Goal: Information Seeking & Learning: Learn about a topic

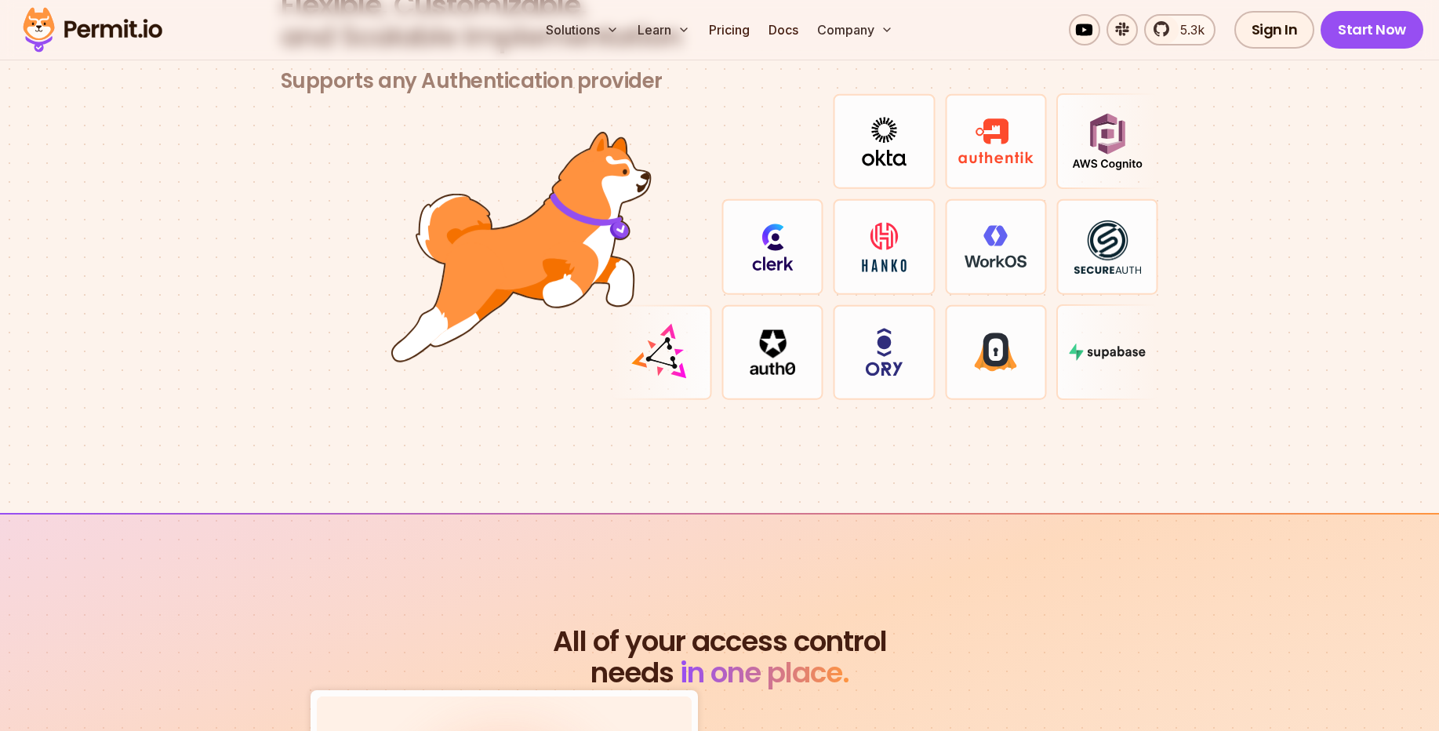
scroll to position [4989, 0]
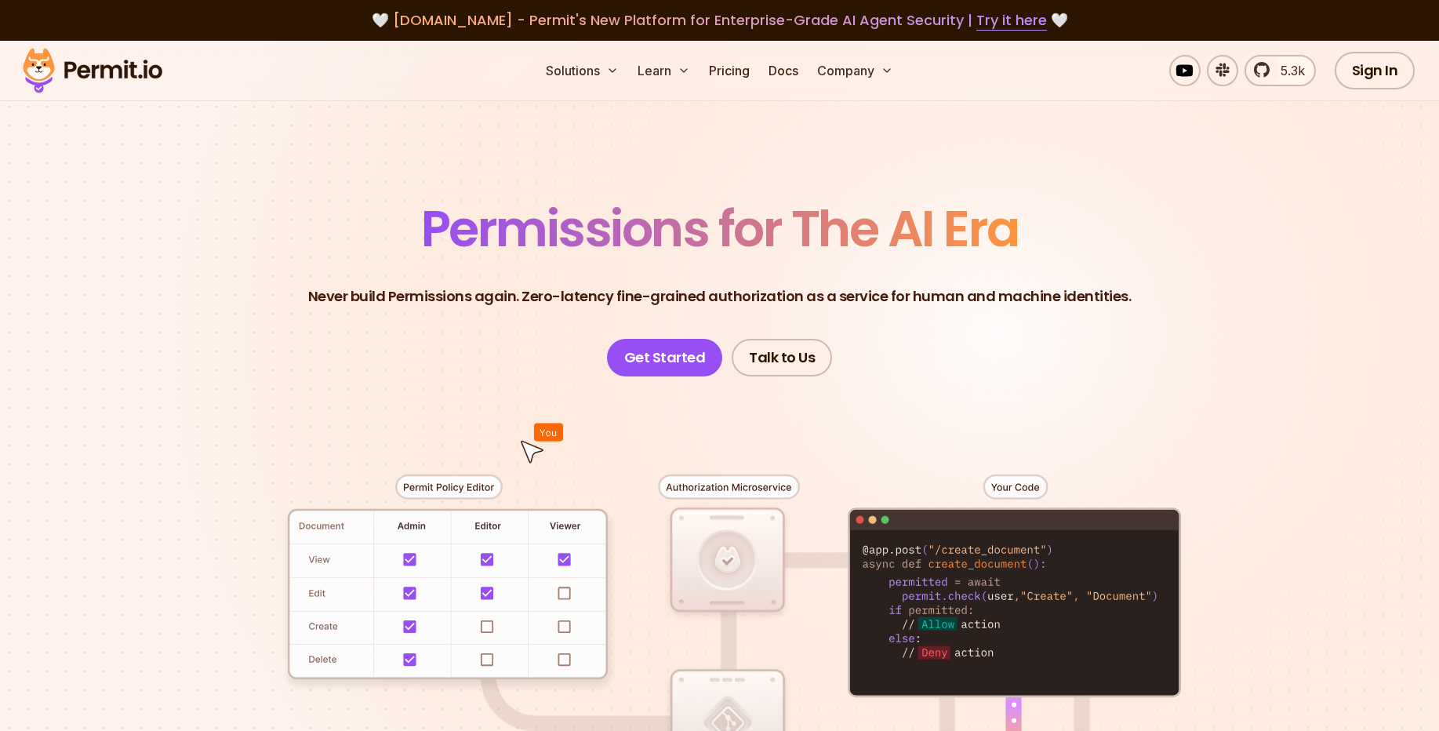
scroll to position [282, 0]
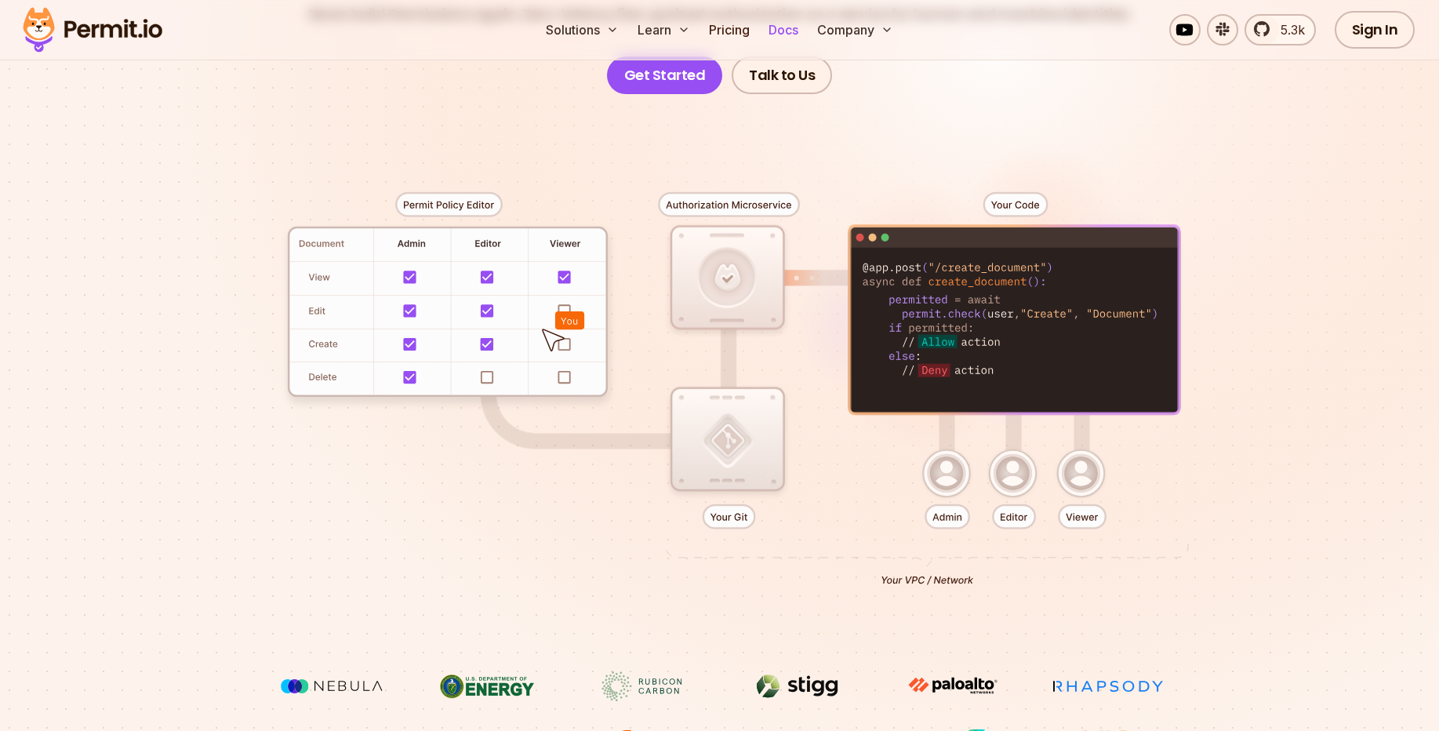
click at [793, 33] on link "Docs" at bounding box center [783, 29] width 42 height 31
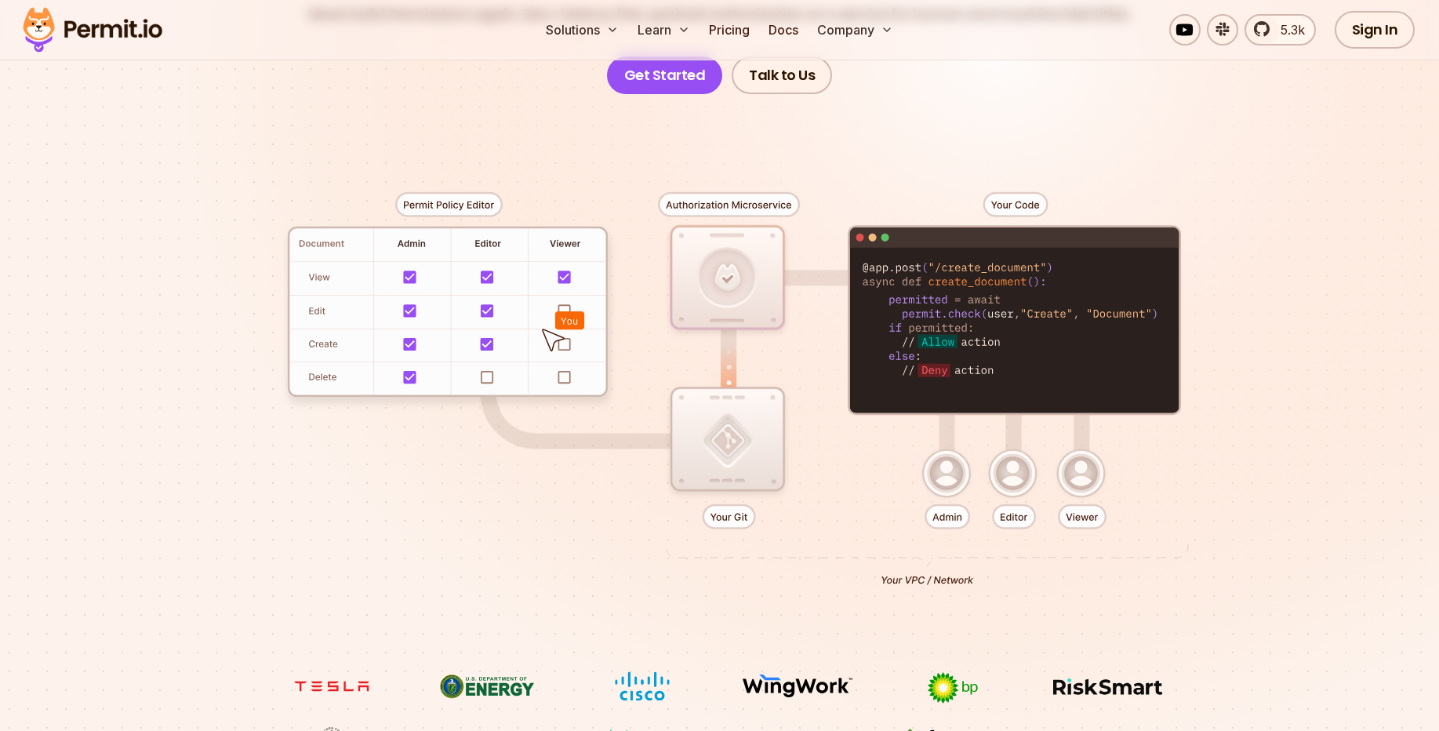
click at [191, 467] on div at bounding box center [720, 382] width 1098 height 577
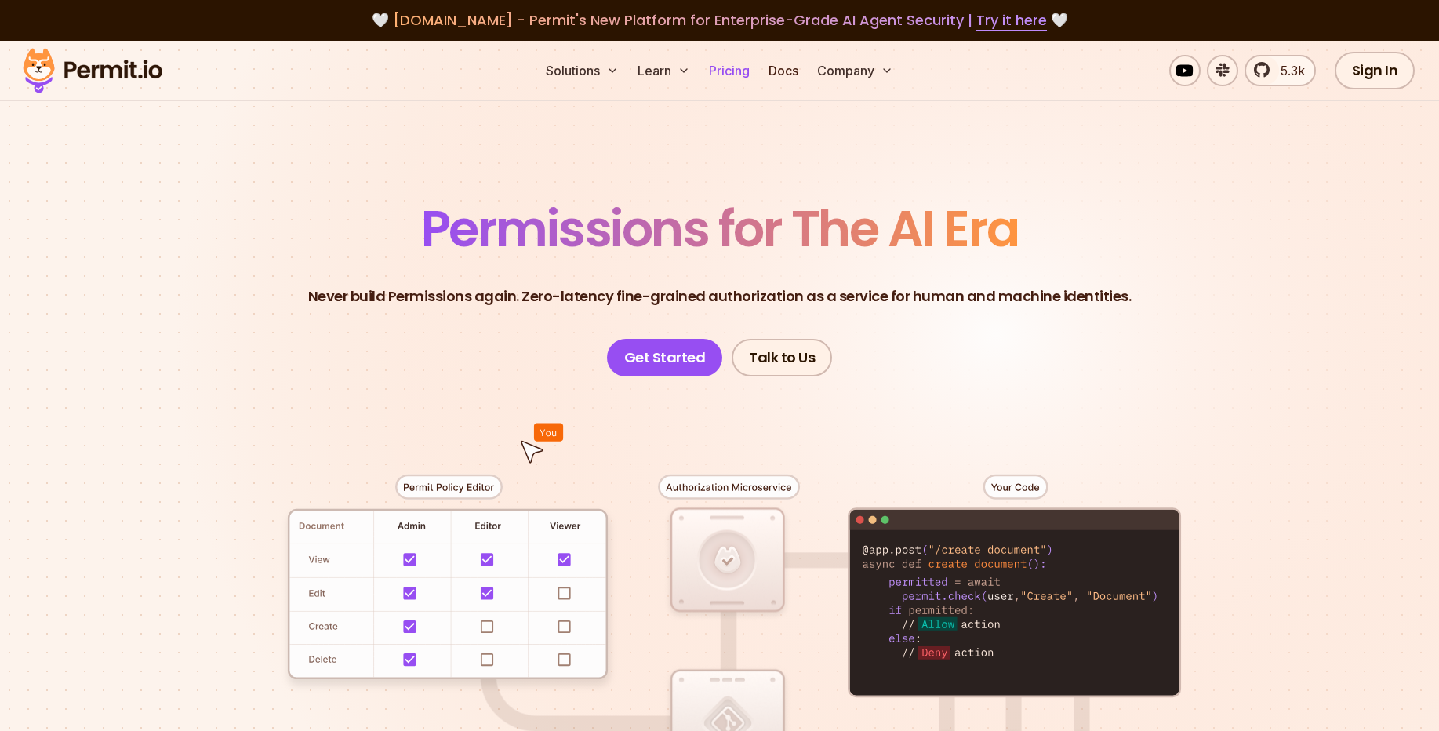
click at [717, 74] on link "Pricing" at bounding box center [729, 70] width 53 height 31
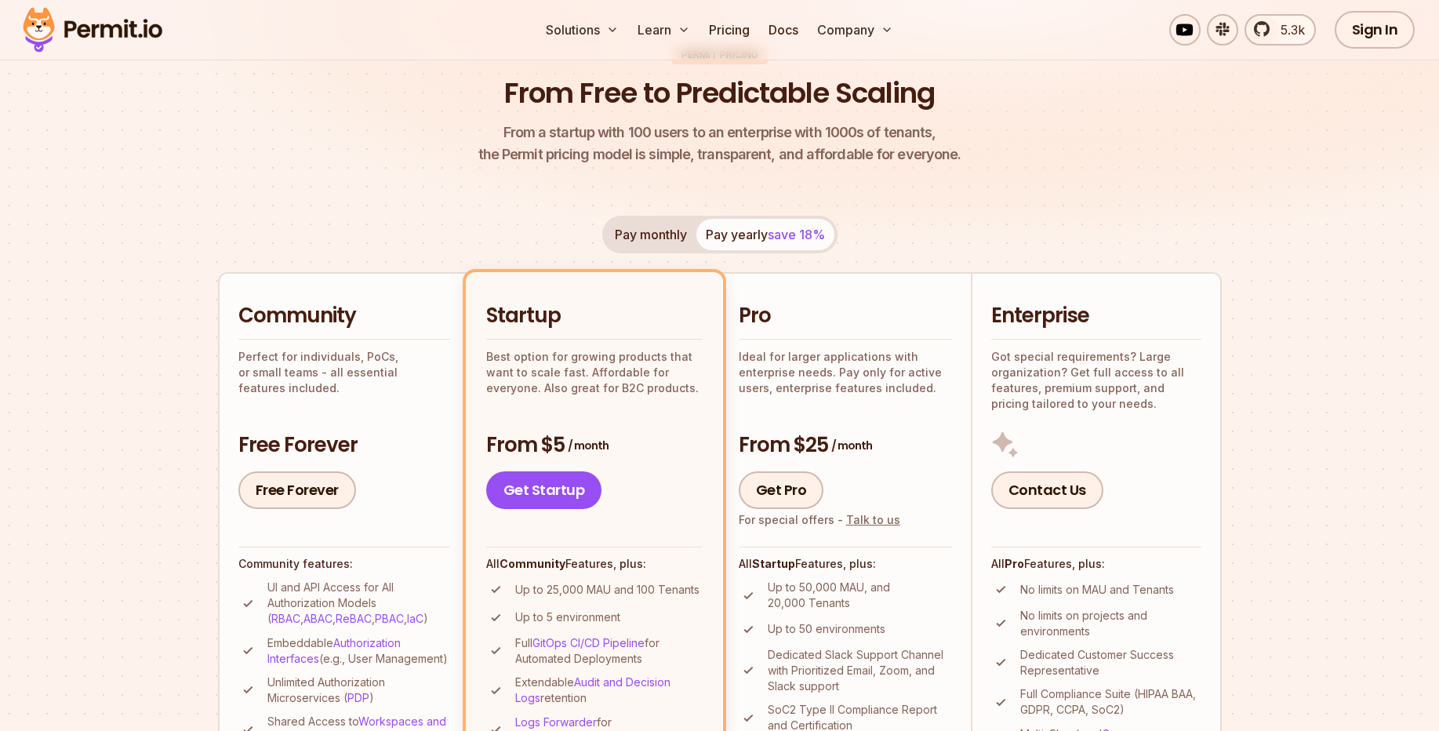
scroll to position [188, 0]
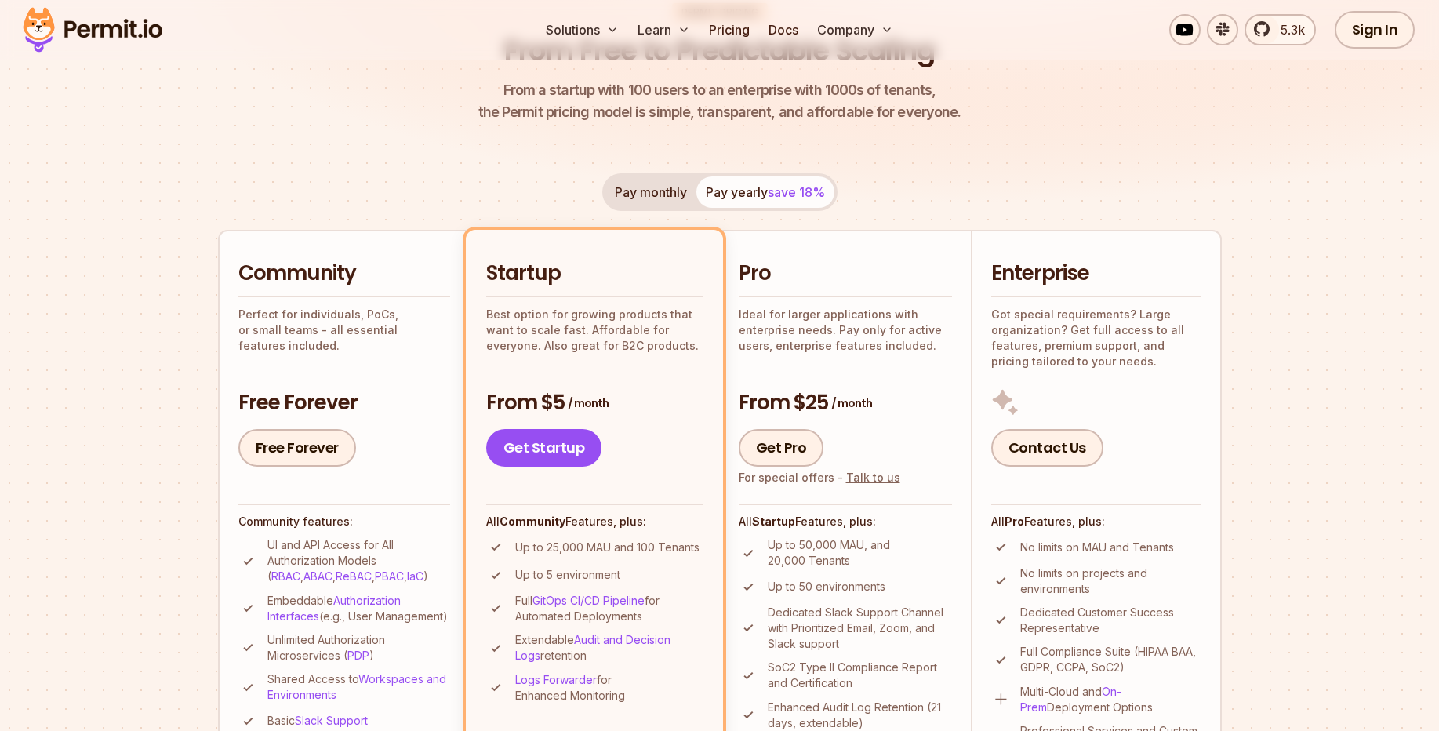
click at [659, 195] on button "Pay monthly" at bounding box center [651, 191] width 91 height 31
click at [781, 193] on span "save 18%" at bounding box center [796, 192] width 57 height 16
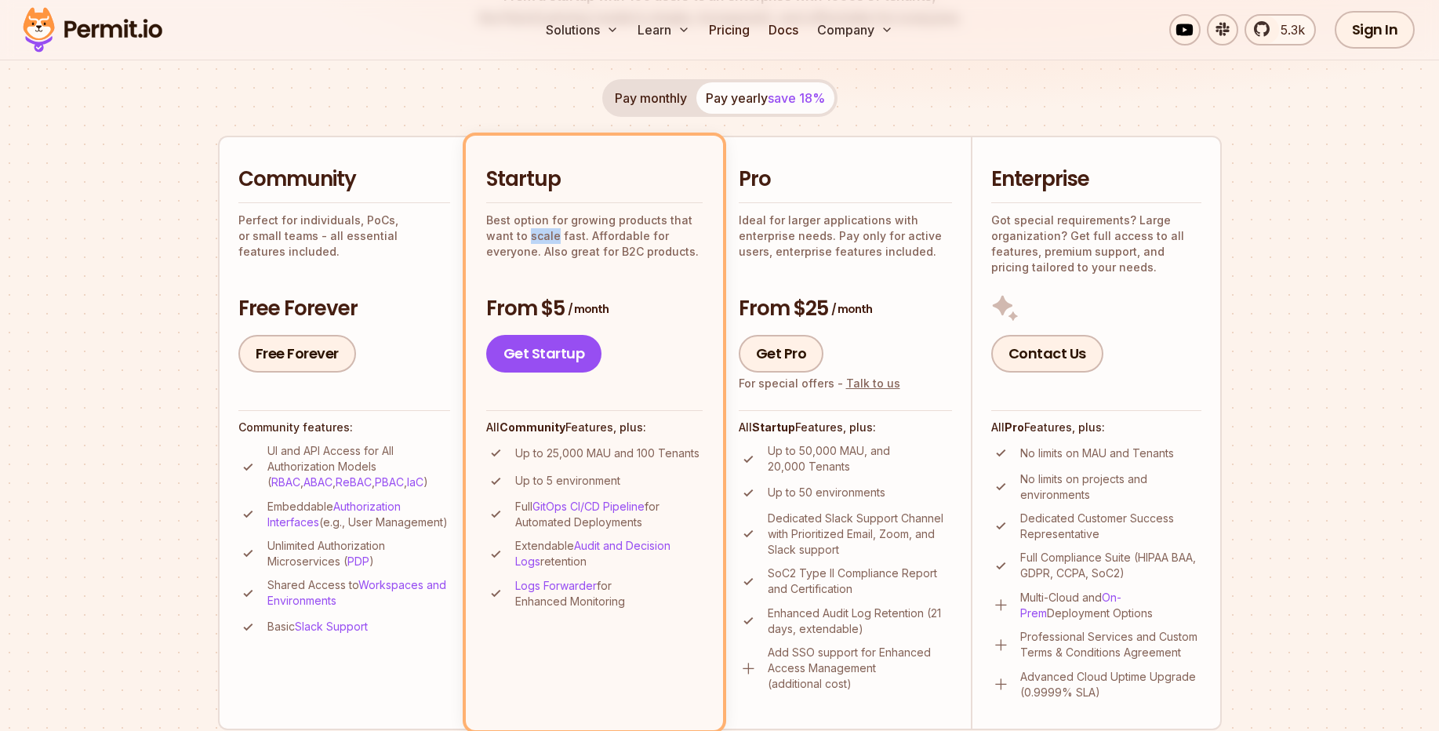
drag, startPoint x: 535, startPoint y: 237, endPoint x: 557, endPoint y: 237, distance: 22.0
click at [557, 237] on p "Best option for growing products that want to scale fast. Affordable for everyo…" at bounding box center [594, 236] width 216 height 47
drag, startPoint x: 282, startPoint y: 222, endPoint x: 311, endPoint y: 220, distance: 29.1
click at [310, 220] on p "Perfect for individuals, PoCs, or small teams - all essential features included." at bounding box center [344, 236] width 212 height 47
drag, startPoint x: 329, startPoint y: 220, endPoint x: 351, endPoint y: 220, distance: 21.2
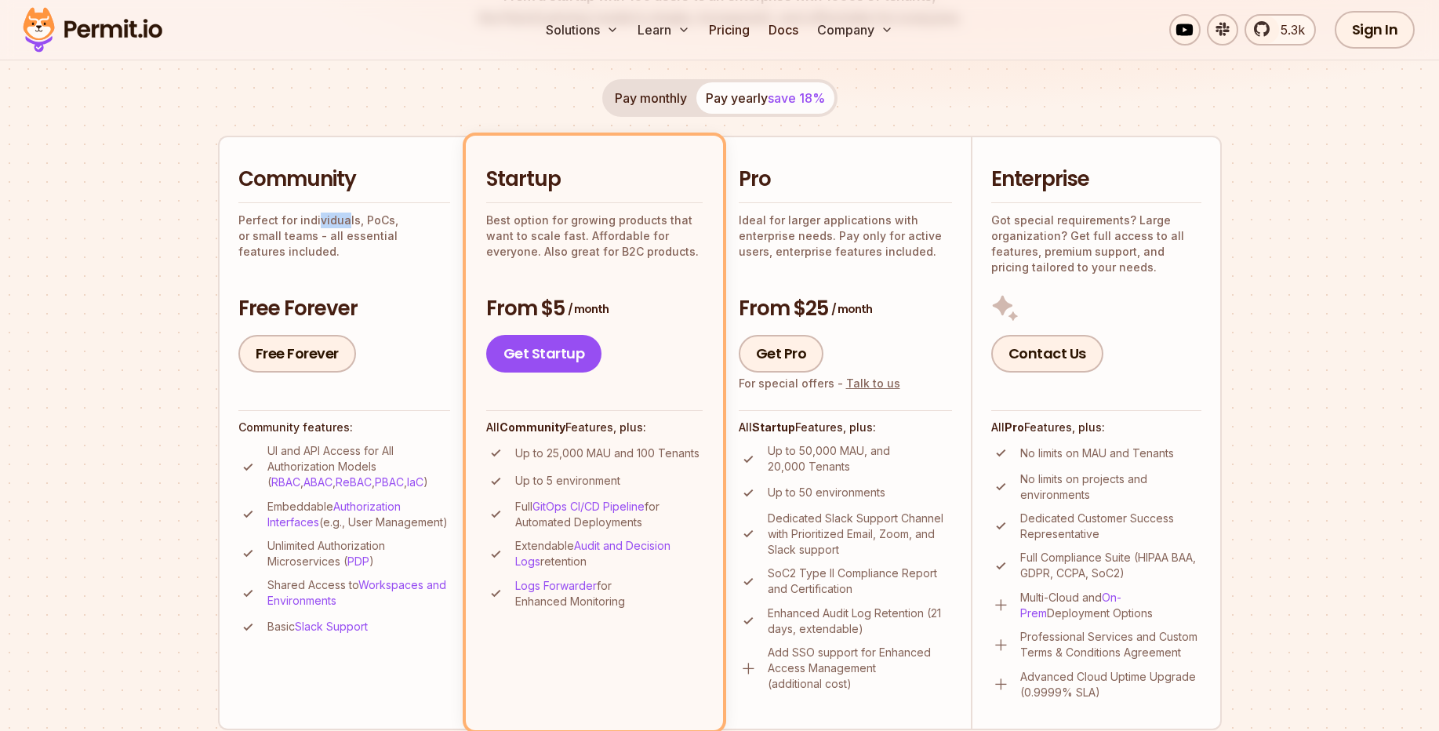
click at [347, 220] on p "Perfect for individuals, PoCs, or small teams - all essential features included." at bounding box center [344, 236] width 212 height 47
drag, startPoint x: 371, startPoint y: 221, endPoint x: 400, endPoint y: 220, distance: 29.0
click at [398, 220] on p "Perfect for individuals, PoCs, or small teams - all essential features included." at bounding box center [344, 236] width 212 height 47
drag, startPoint x: 250, startPoint y: 235, endPoint x: 316, endPoint y: 237, distance: 65.9
click at [304, 235] on p "Perfect for individuals, PoCs, or small teams - all essential features included." at bounding box center [344, 236] width 212 height 47
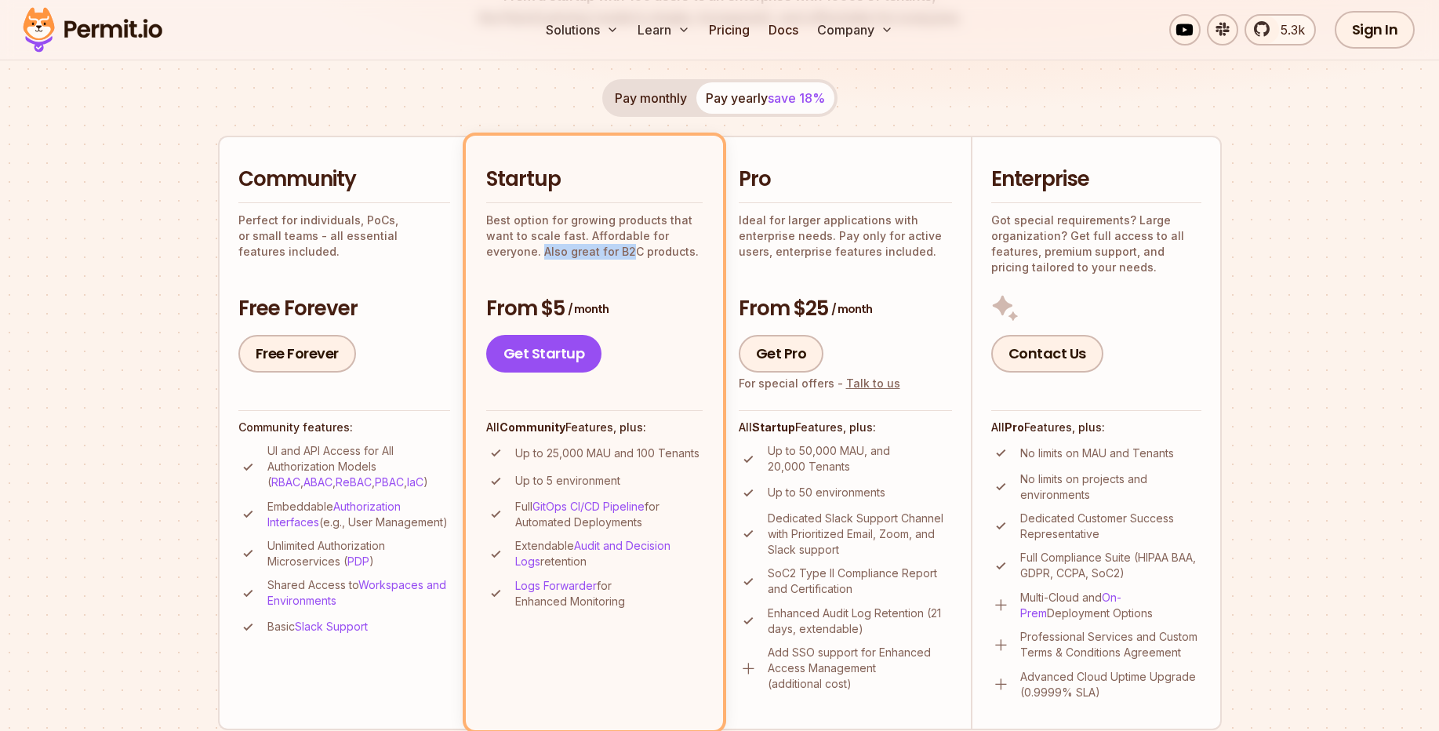
drag, startPoint x: 541, startPoint y: 253, endPoint x: 638, endPoint y: 250, distance: 96.5
click at [635, 250] on p "Best option for growing products that want to scale fast. Affordable for everyo…" at bounding box center [594, 236] width 216 height 47
drag, startPoint x: 557, startPoint y: 451, endPoint x: 614, endPoint y: 451, distance: 57.3
click at [614, 451] on p "Up to 25,000 MAU and 100 Tenants" at bounding box center [607, 454] width 184 height 16
drag, startPoint x: 637, startPoint y: 454, endPoint x: 647, endPoint y: 454, distance: 10.2
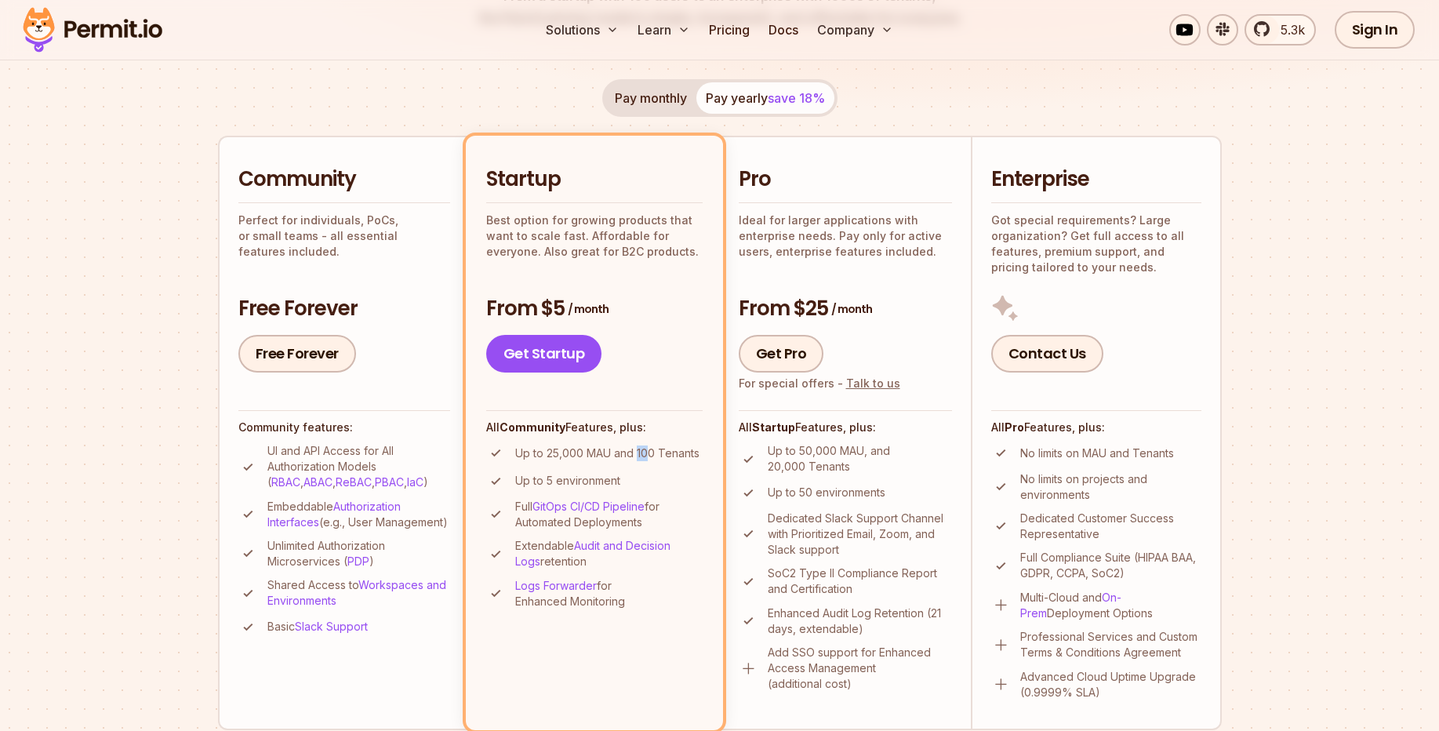
click at [647, 454] on p "Up to 25,000 MAU and 100 Tenants" at bounding box center [607, 454] width 184 height 16
click at [602, 478] on p "Up to 5 environment" at bounding box center [567, 481] width 105 height 16
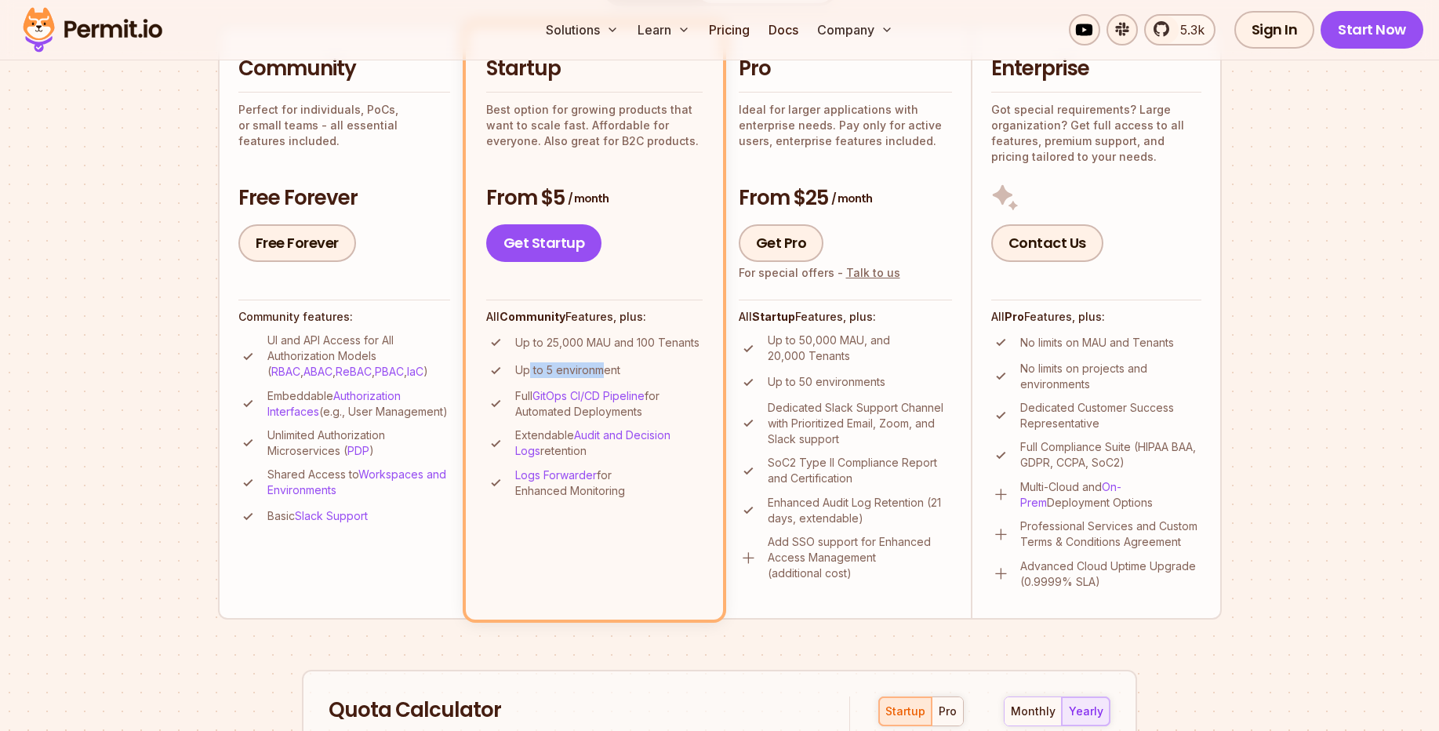
scroll to position [376, 0]
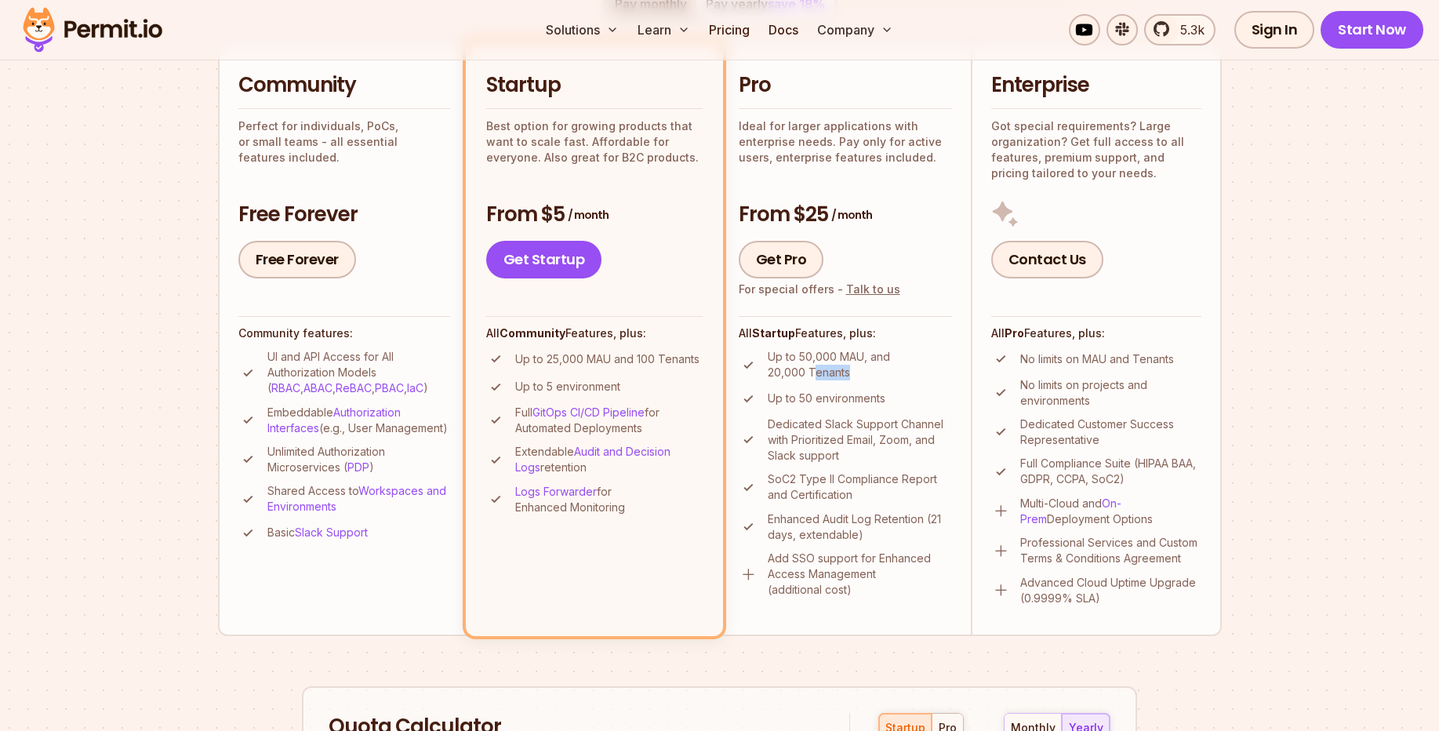
drag, startPoint x: 827, startPoint y: 372, endPoint x: 868, endPoint y: 371, distance: 40.8
click at [868, 371] on p "Up to 50,000 MAU, and 20,000 Tenants" at bounding box center [860, 364] width 184 height 31
drag, startPoint x: 816, startPoint y: 398, endPoint x: 876, endPoint y: 395, distance: 60.5
click at [876, 395] on p "Up to 50 environments" at bounding box center [827, 399] width 118 height 16
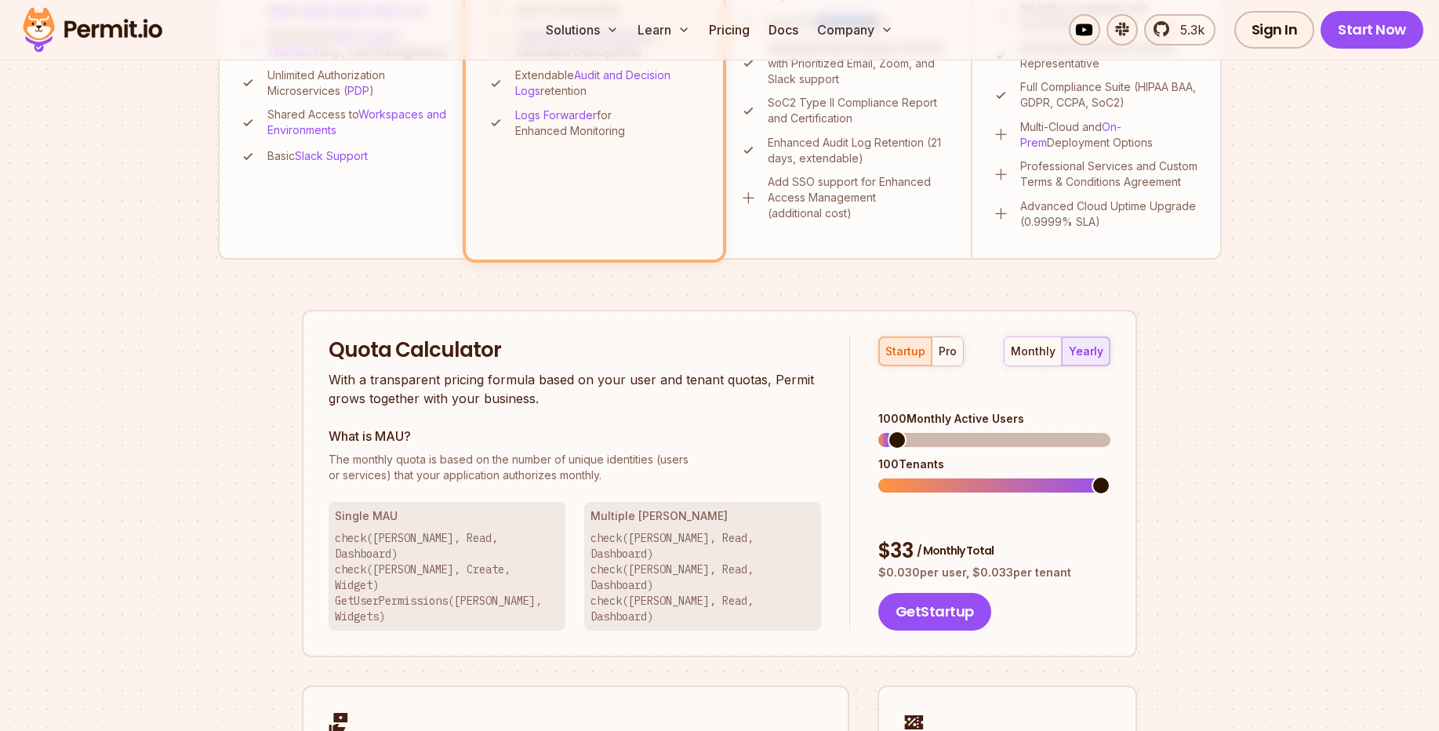
scroll to position [941, 0]
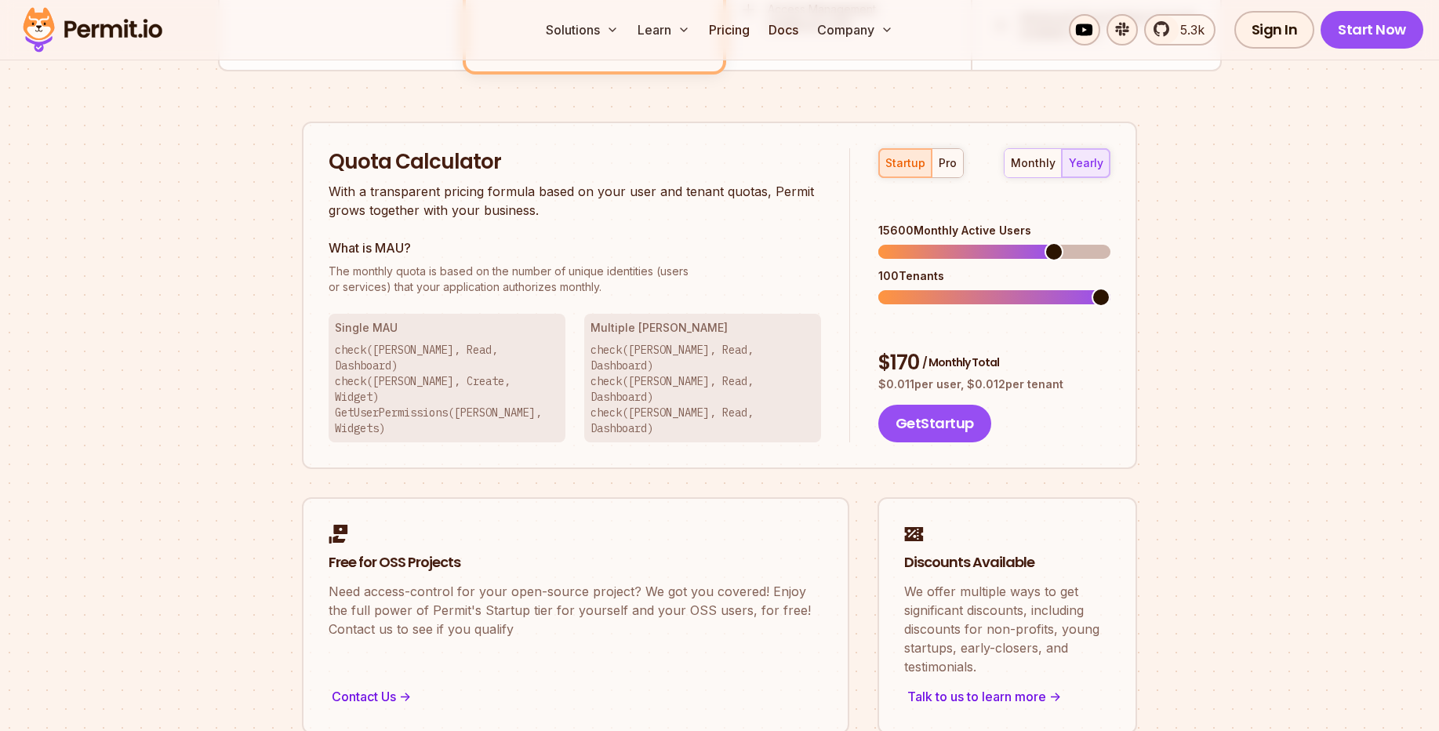
click at [1060, 242] on span at bounding box center [1054, 251] width 19 height 19
click at [902, 288] on span at bounding box center [911, 297] width 19 height 19
drag, startPoint x: 909, startPoint y: 338, endPoint x: 955, endPoint y: 337, distance: 45.5
click at [935, 376] on p "$ 0.011 per user, $ 0.012 per tenant" at bounding box center [994, 384] width 232 height 16
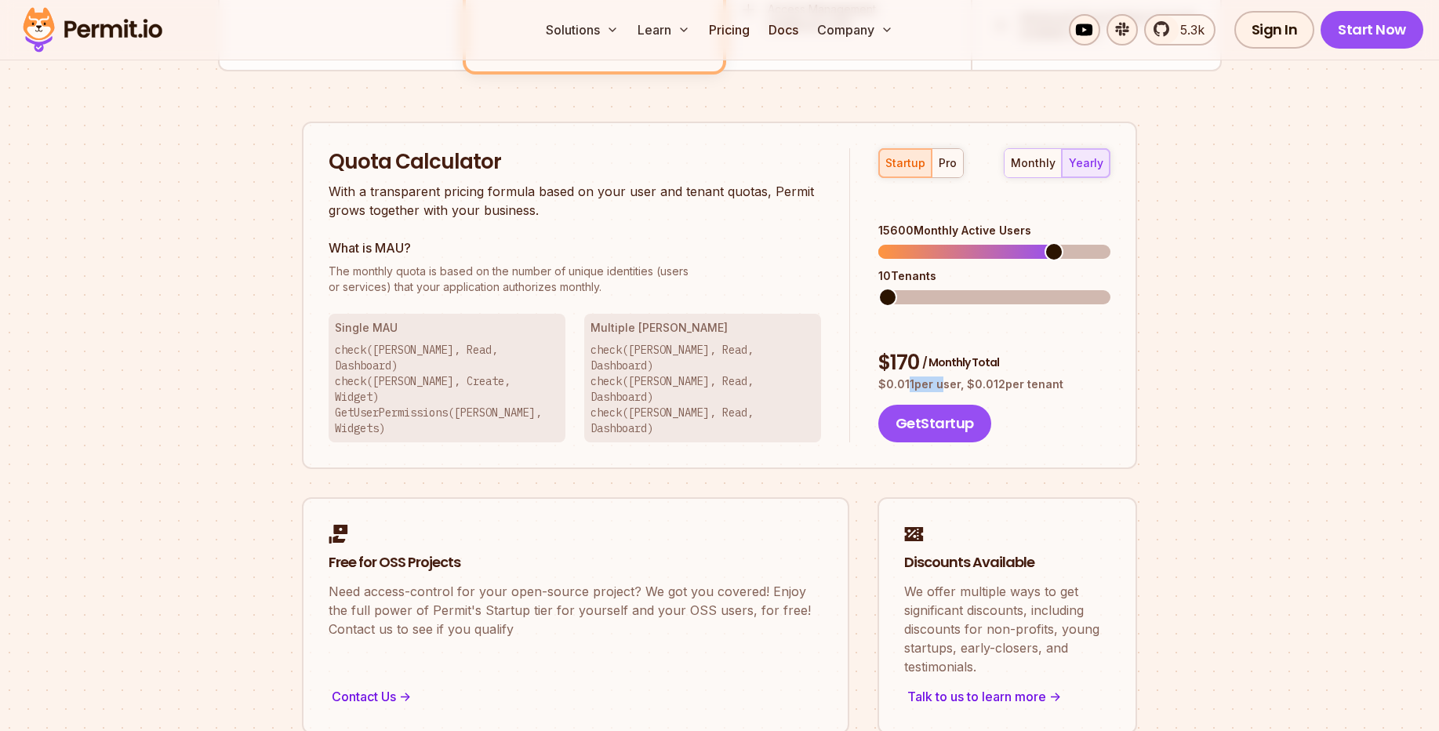
drag, startPoint x: 985, startPoint y: 334, endPoint x: 1071, endPoint y: 334, distance: 86.3
click at [1071, 376] on p "$ 0.011 per user, $ 0.012 per tenant" at bounding box center [994, 384] width 232 height 16
click at [1111, 288] on span at bounding box center [1101, 297] width 19 height 19
click at [890, 288] on span at bounding box center [887, 297] width 19 height 19
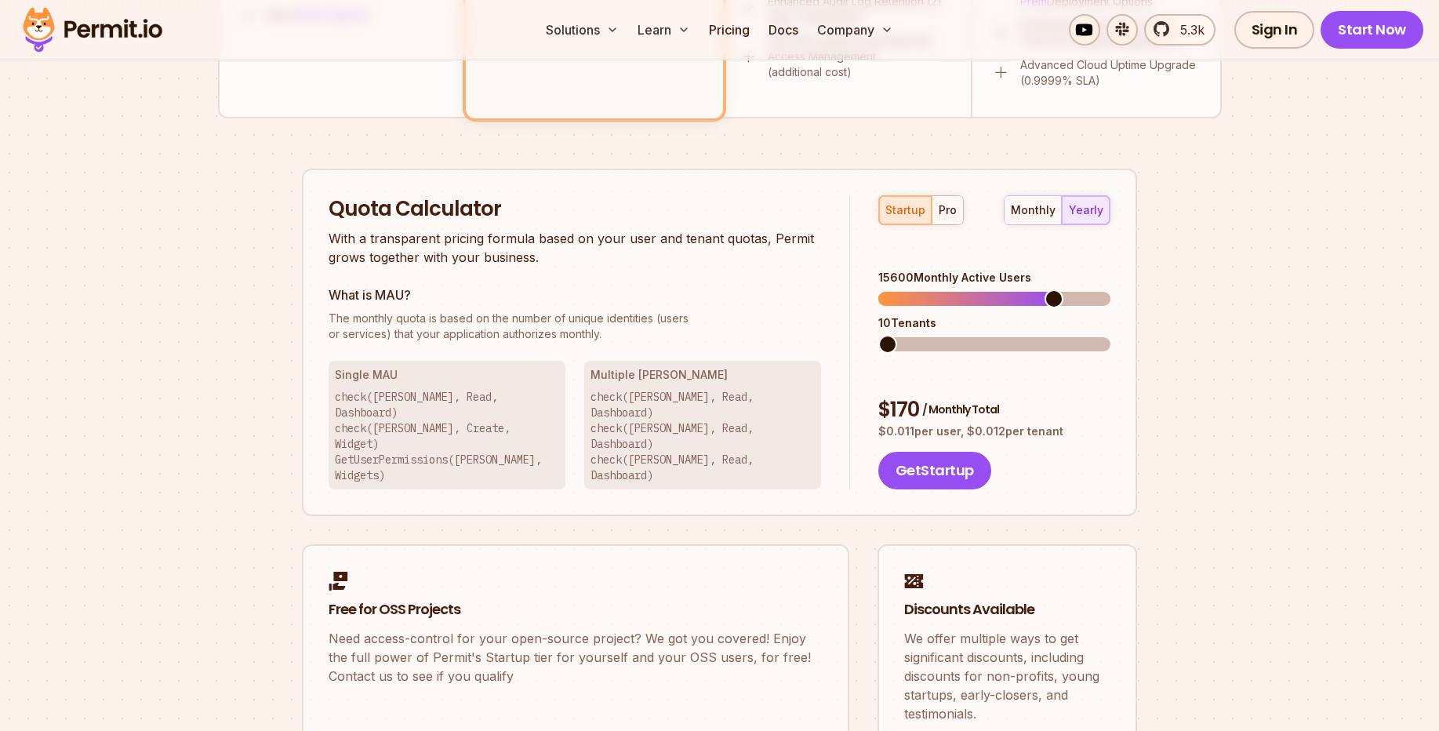
scroll to position [0, 0]
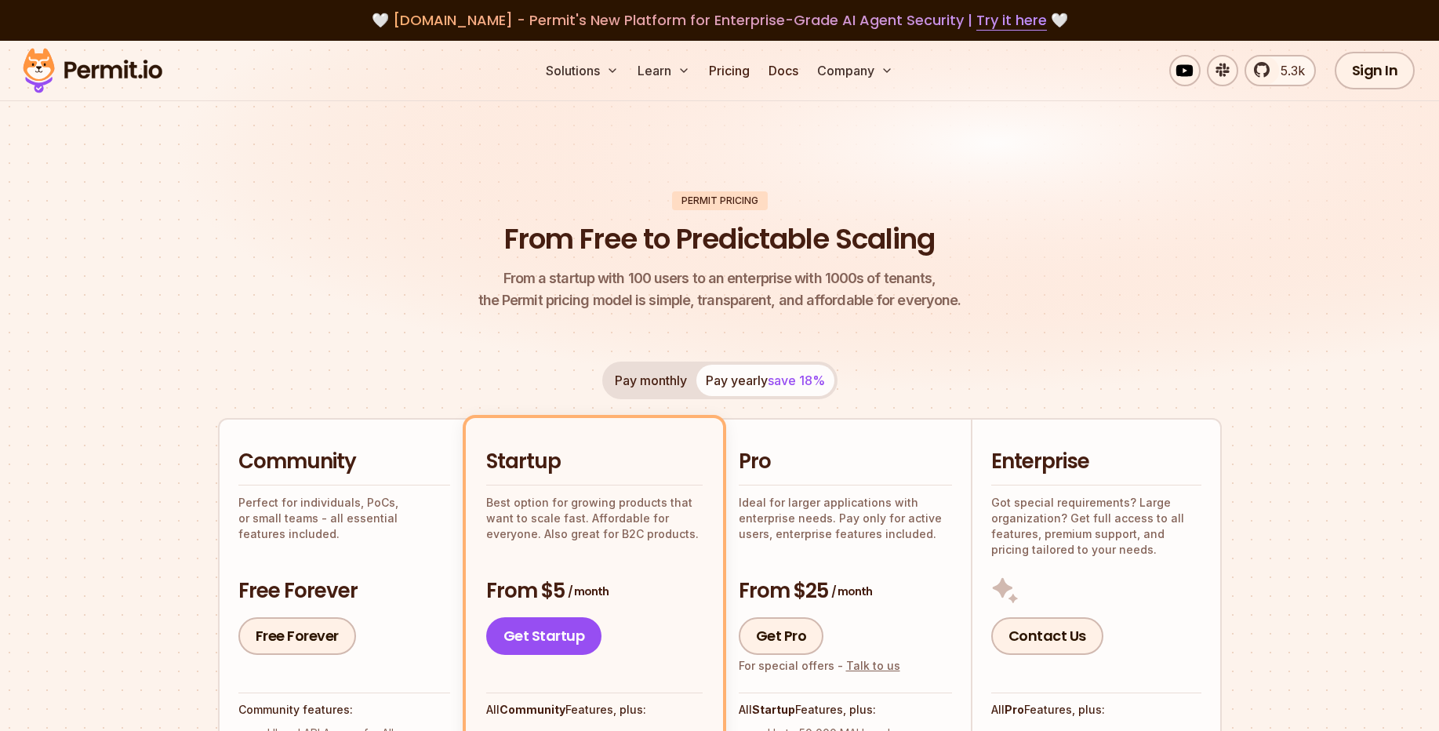
click at [1255, 272] on img at bounding box center [719, 233] width 1439 height 384
